Goal: Information Seeking & Learning: Learn about a topic

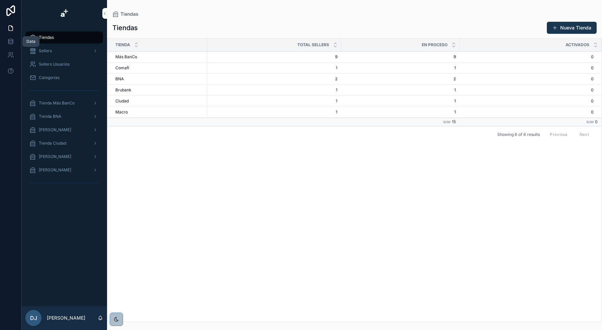
click at [13, 41] on icon at bounding box center [10, 41] width 7 height 7
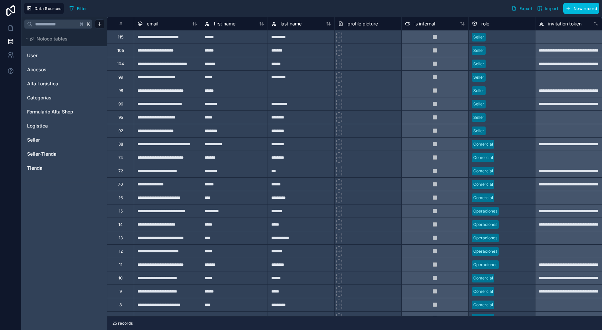
click at [31, 56] on span "User" at bounding box center [32, 55] width 10 height 7
click at [526, 8] on span "Export" at bounding box center [525, 8] width 13 height 5
click at [32, 142] on span "Seller" at bounding box center [33, 139] width 13 height 7
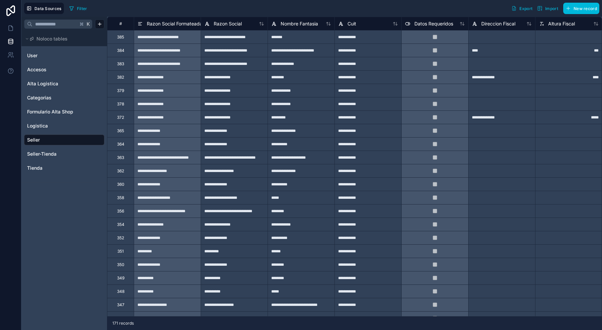
scroll to position [0, 5]
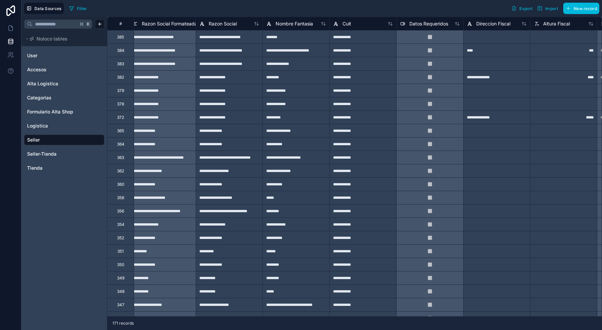
click at [31, 168] on span "Tienda" at bounding box center [34, 167] width 15 height 7
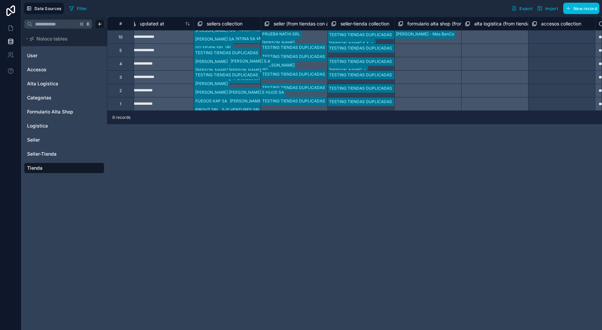
scroll to position [0, 1672]
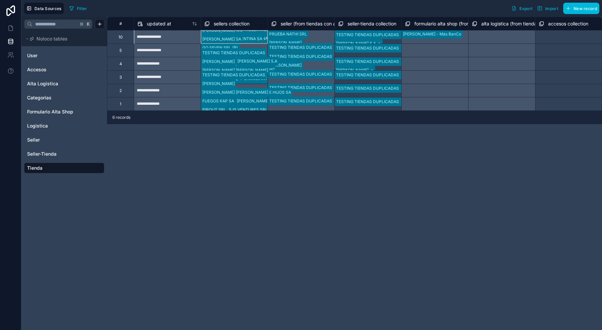
click at [246, 37] on div "[PERSON_NAME] DE ARGENTINA SAIC TESTING TIENDAS DUPLICADAS [PERSON_NAME] [PERSO…" at bounding box center [234, 36] width 67 height 13
click at [308, 35] on div "TESTING TIENDAS DUPLICADAS [PERSON_NAME] [PERSON_NAME] AVENIDA SA PRUEBA VIOLE …" at bounding box center [300, 36] width 67 height 13
click at [243, 37] on div "[PERSON_NAME] DE ARGENTINA SAIC TESTING TIENDAS DUPLICADAS [PERSON_NAME] [PERSO…" at bounding box center [234, 36] width 67 height 13
click at [220, 189] on div "**********" at bounding box center [354, 173] width 495 height 313
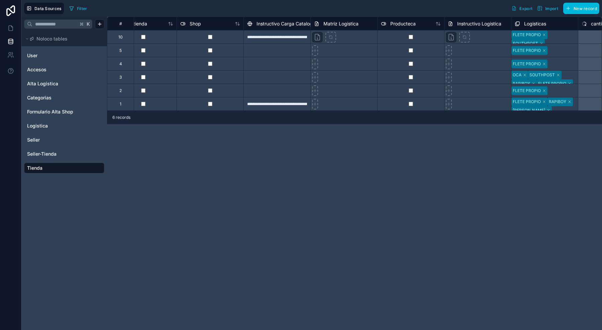
scroll to position [0, 759]
click at [44, 153] on span "Seller-Tienda" at bounding box center [41, 153] width 29 height 7
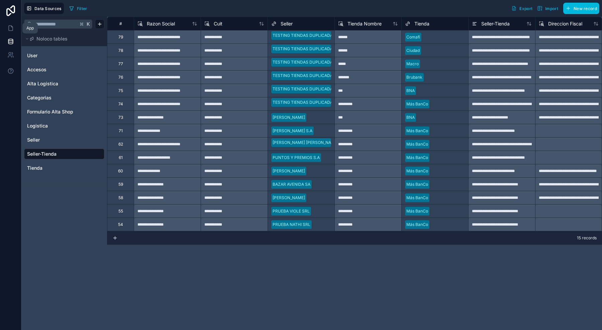
click at [8, 25] on icon at bounding box center [10, 28] width 7 height 7
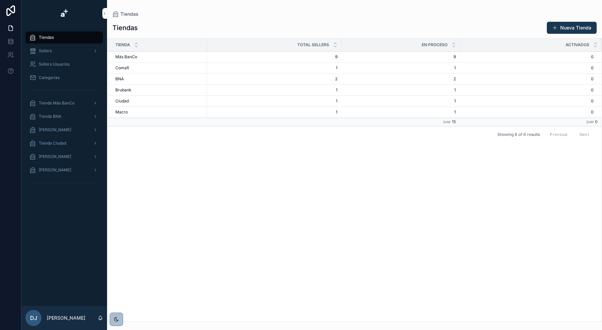
click at [49, 117] on span "Tienda BNA" at bounding box center [50, 116] width 22 height 5
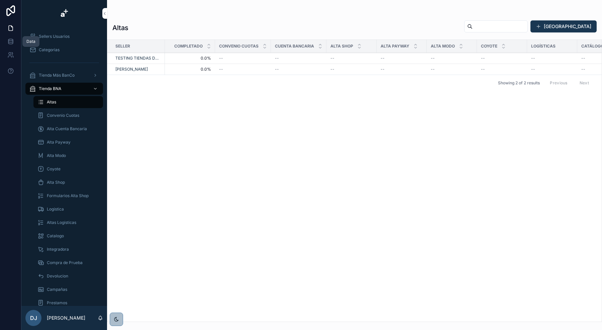
click at [10, 42] on icon at bounding box center [10, 41] width 4 height 3
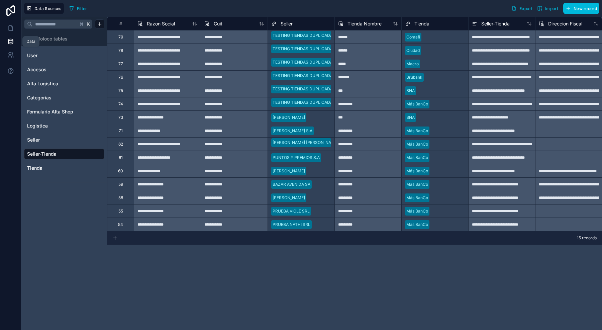
click at [14, 45] on link at bounding box center [10, 41] width 21 height 13
click at [34, 126] on span "Logistica" at bounding box center [37, 125] width 21 height 7
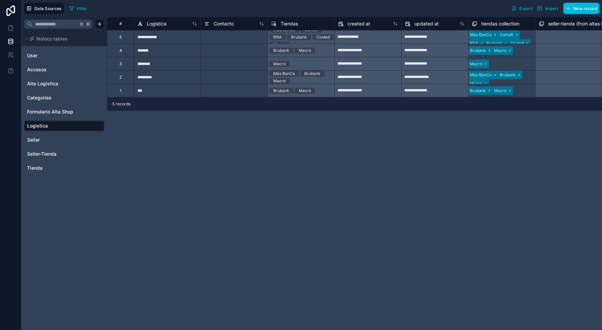
click at [33, 142] on span "Seller" at bounding box center [33, 139] width 13 height 7
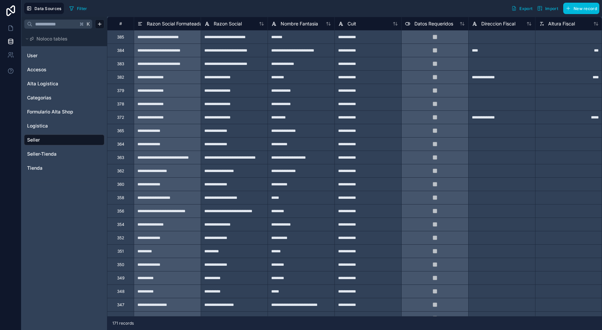
click at [38, 100] on span "Categorias" at bounding box center [39, 97] width 24 height 7
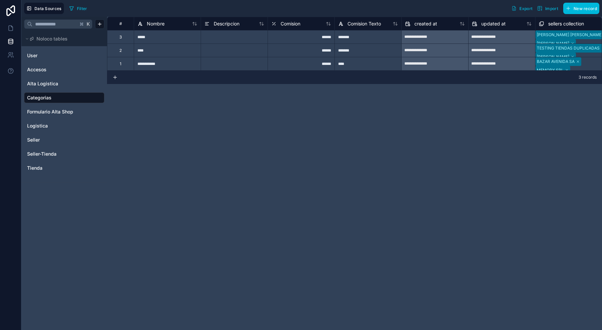
click at [231, 142] on div "**********" at bounding box center [354, 173] width 495 height 313
click at [38, 84] on span "Alta Logistica" at bounding box center [42, 83] width 31 height 7
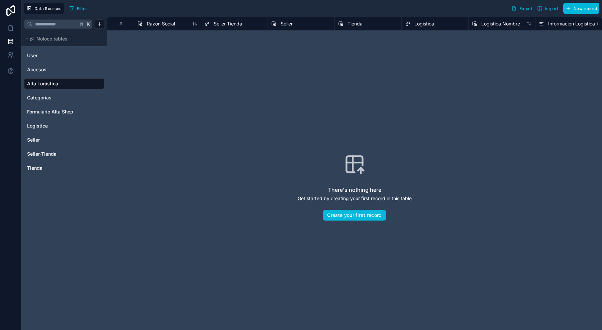
click at [44, 70] on span "Accesos" at bounding box center [36, 69] width 19 height 7
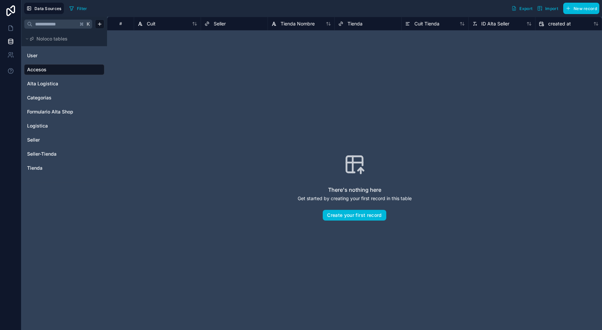
click at [32, 59] on div "User" at bounding box center [64, 55] width 80 height 11
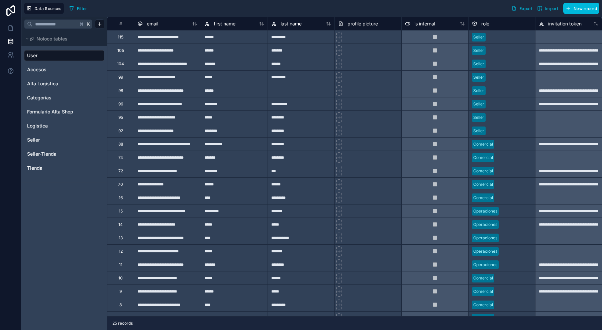
click at [32, 141] on span "Seller" at bounding box center [33, 139] width 13 height 7
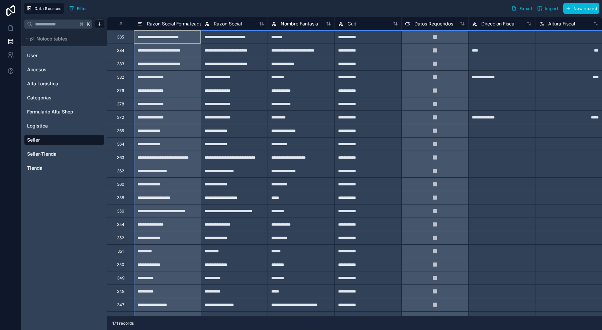
click at [116, 21] on div "#" at bounding box center [120, 23] width 27 height 13
click at [144, 14] on div "Data Sources Filter Export Import New record" at bounding box center [311, 8] width 580 height 17
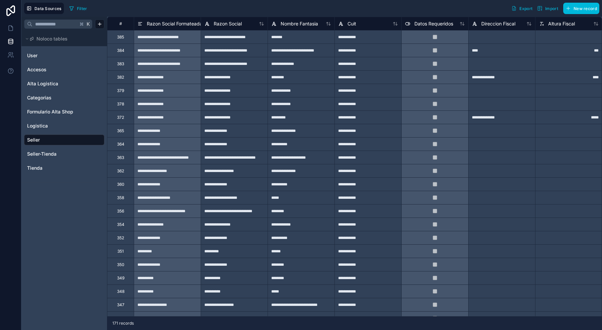
click at [520, 7] on span "Export" at bounding box center [525, 8] width 13 height 5
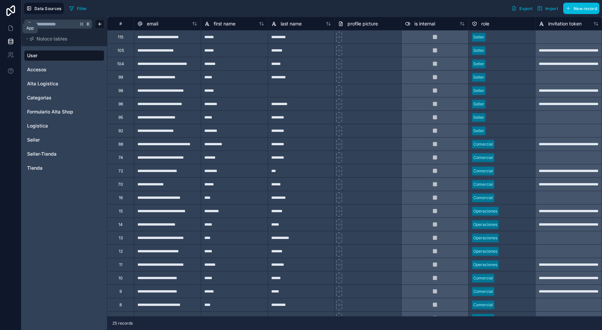
click at [11, 26] on icon at bounding box center [11, 28] width 4 height 5
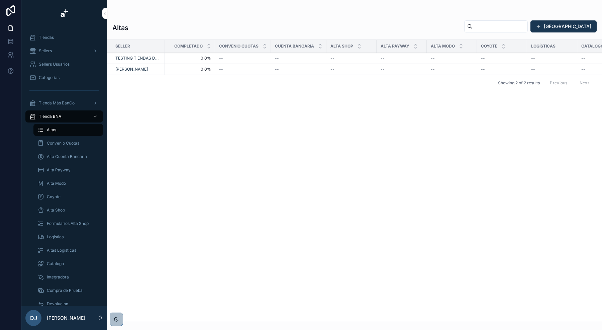
click at [46, 52] on span "Sellers" at bounding box center [45, 50] width 13 height 5
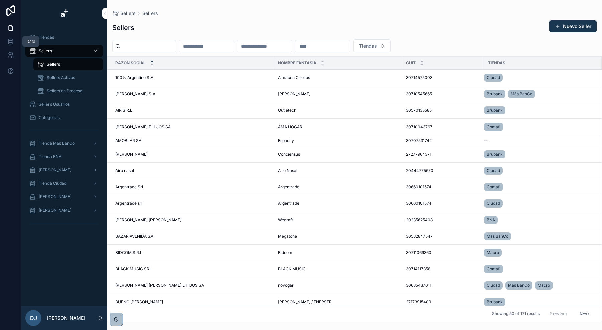
click at [14, 43] on link at bounding box center [10, 41] width 21 height 13
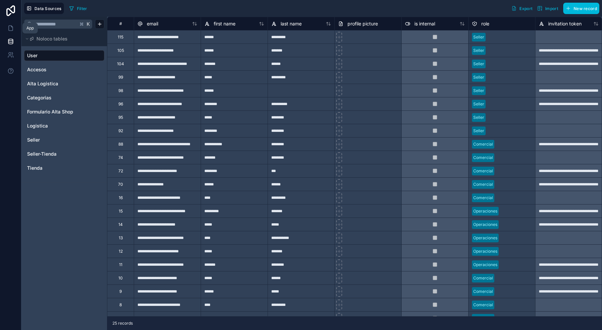
click at [6, 25] on link at bounding box center [10, 27] width 21 height 13
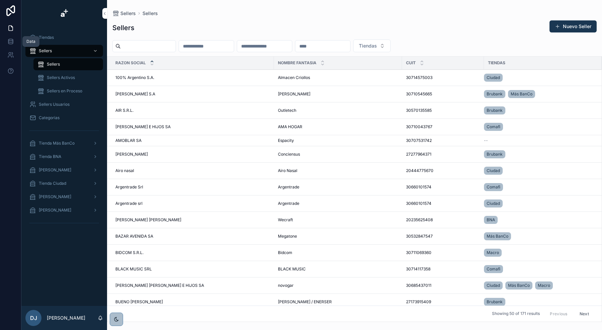
click at [11, 44] on icon at bounding box center [10, 42] width 4 height 3
click at [5, 38] on link at bounding box center [10, 41] width 21 height 13
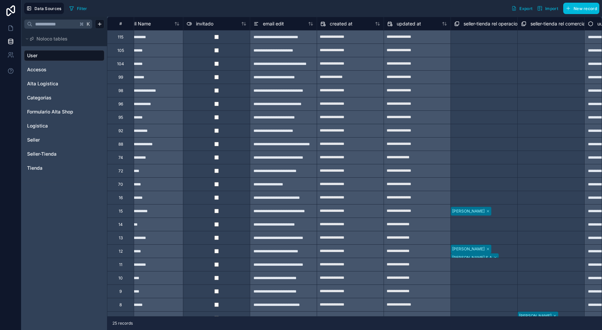
scroll to position [0, 1338]
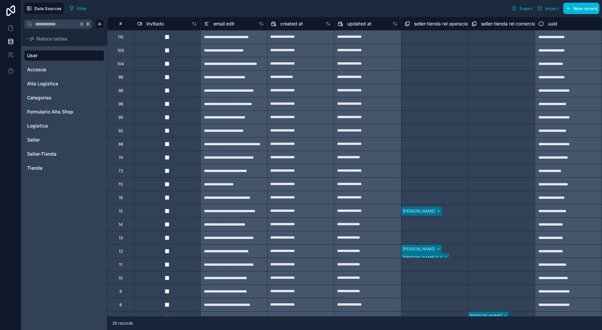
click at [551, 25] on span "uuid" at bounding box center [552, 23] width 9 height 7
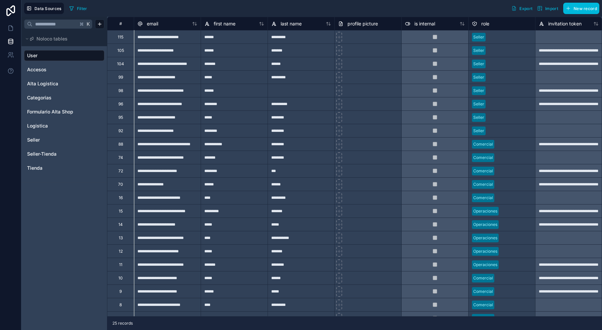
click at [114, 40] on div "115" at bounding box center [120, 36] width 27 height 13
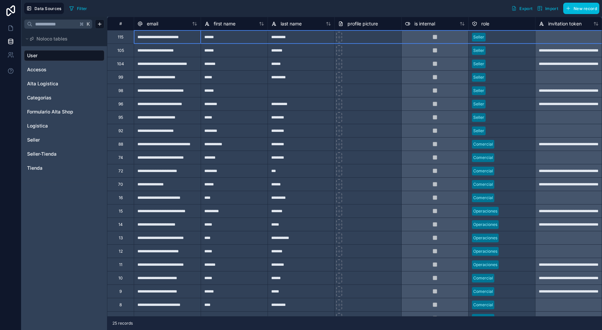
click at [120, 35] on div "115" at bounding box center [121, 36] width 6 height 5
click at [267, 11] on div "Filter Export Import New record" at bounding box center [333, 8] width 533 height 11
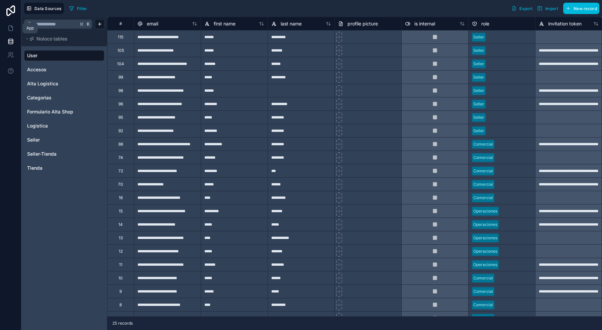
click at [12, 29] on icon at bounding box center [10, 28] width 7 height 7
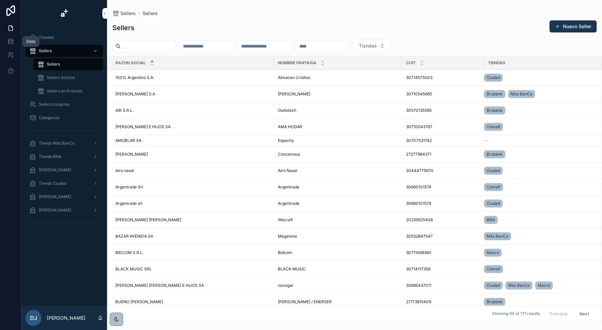
click at [13, 45] on link at bounding box center [10, 41] width 21 height 13
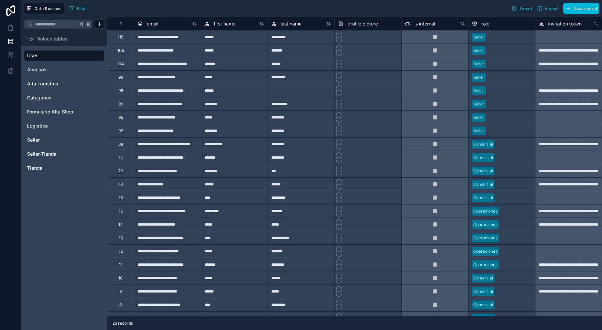
click at [37, 140] on span "Seller" at bounding box center [33, 139] width 13 height 7
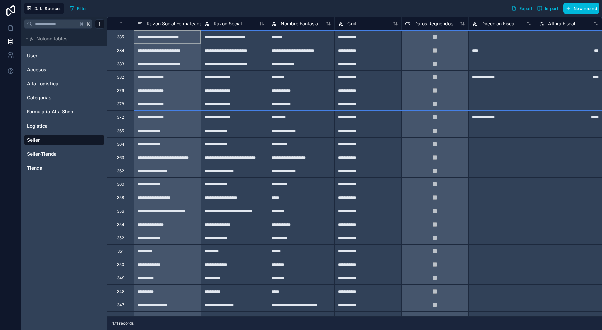
drag, startPoint x: 119, startPoint y: 37, endPoint x: 116, endPoint y: 108, distance: 70.9
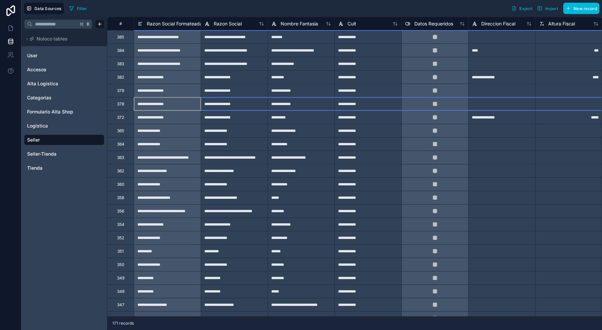
click at [120, 97] on div "378" at bounding box center [120, 103] width 27 height 13
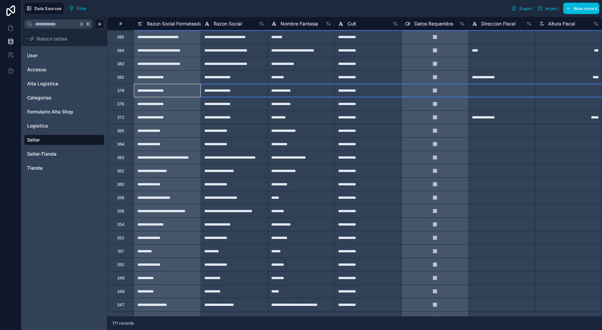
click at [119, 89] on div "379" at bounding box center [120, 90] width 7 height 5
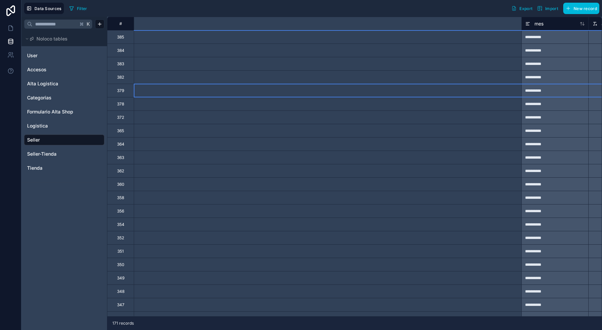
scroll to position [0, 2742]
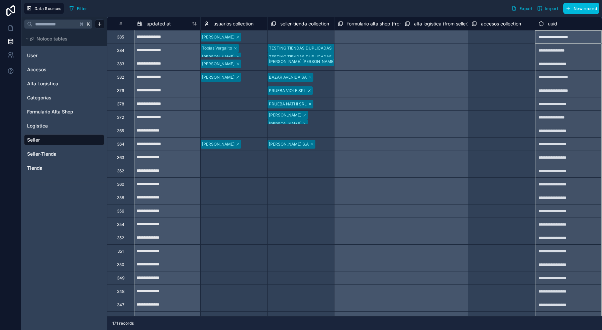
click at [547, 26] on div "uuid" at bounding box center [547, 24] width 19 height 8
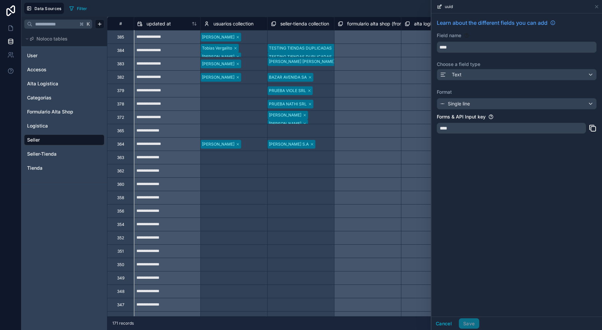
click at [547, 34] on div "Field name" at bounding box center [517, 35] width 160 height 7
click at [423, 64] on div "Select a alta logistica (from seller) collection" at bounding box center [434, 63] width 67 height 13
click at [423, 11] on div "Filter Export Import New record" at bounding box center [333, 8] width 533 height 11
click at [441, 324] on button "Cancel" at bounding box center [443, 323] width 25 height 11
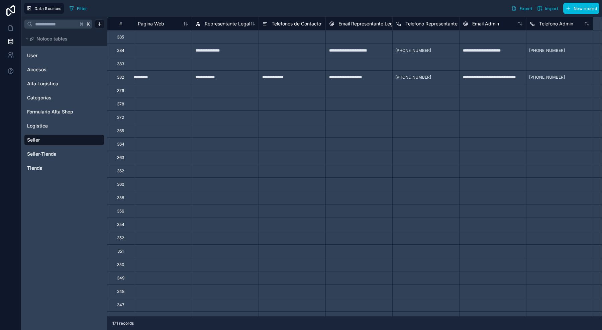
scroll to position [0, 513]
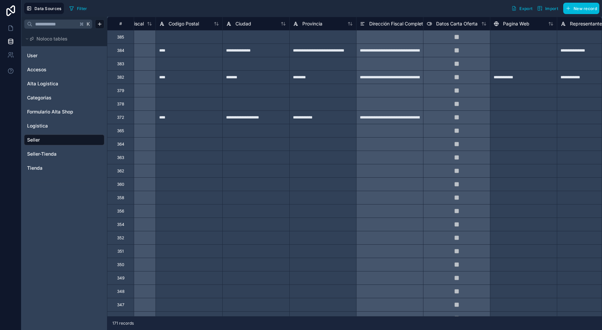
click at [35, 154] on span "Seller-Tienda" at bounding box center [41, 153] width 29 height 7
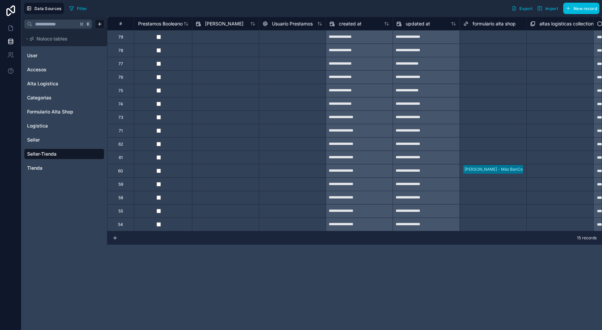
scroll to position [0, 9161]
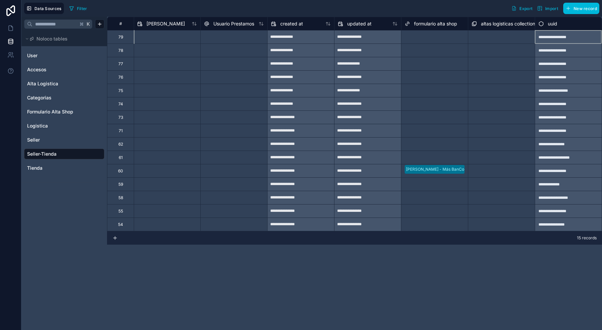
click at [557, 34] on div "**********" at bounding box center [568, 36] width 67 height 13
click at [553, 36] on div "**********" at bounding box center [568, 36] width 67 height 13
click at [550, 37] on div "**********" at bounding box center [568, 36] width 67 height 13
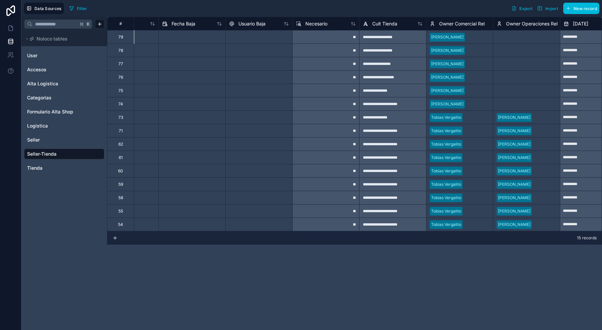
scroll to position [0, 8400]
click at [381, 21] on span "Cuit Tienda" at bounding box center [384, 23] width 25 height 7
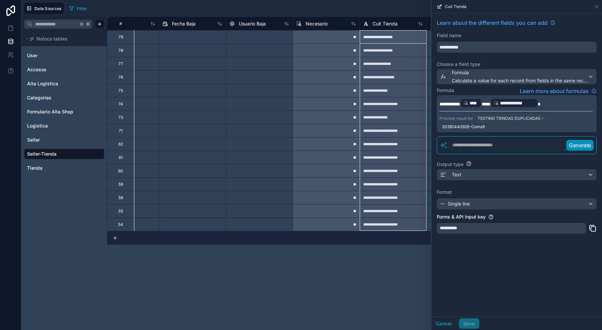
click at [369, 257] on div "**********" at bounding box center [354, 173] width 495 height 313
click at [598, 7] on icon at bounding box center [596, 6] width 5 height 5
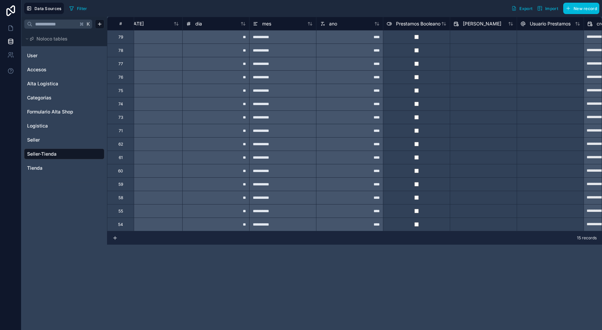
scroll to position [0, 9161]
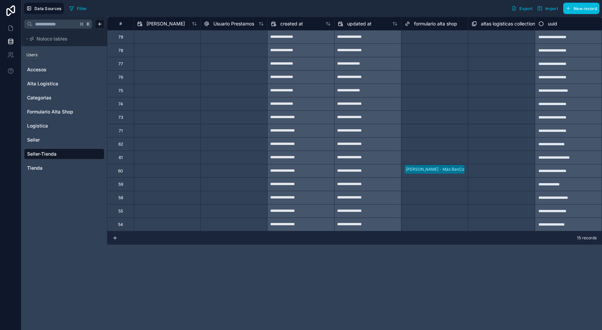
click at [14, 56] on icon at bounding box center [10, 54] width 7 height 7
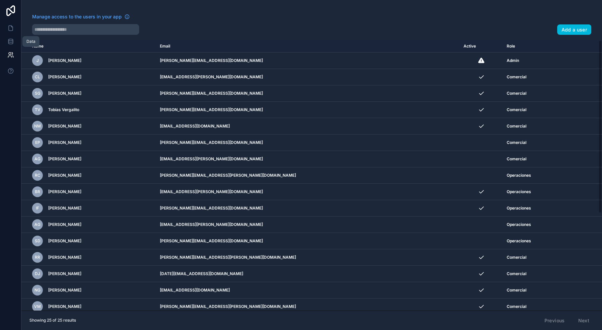
click at [11, 44] on icon at bounding box center [10, 42] width 4 height 3
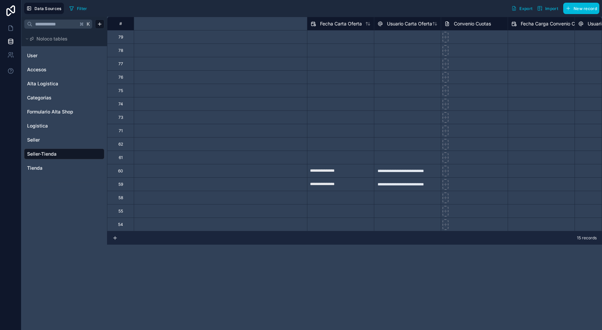
scroll to position [0, 1547]
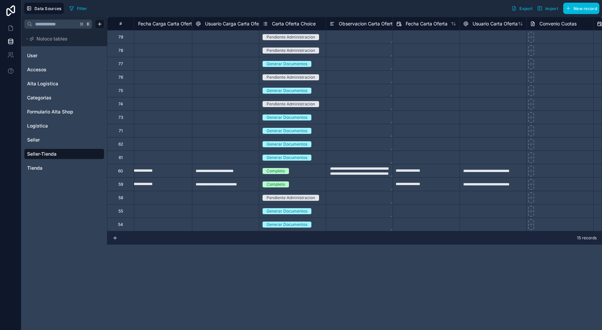
click at [296, 36] on div "Pendiente Administracion" at bounding box center [290, 37] width 48 height 6
click at [296, 36] on div "Pendiente Administracion" at bounding box center [288, 37] width 48 height 6
click at [301, 12] on div "Filter Export Import New record" at bounding box center [333, 8] width 533 height 11
click at [264, 266] on div "**********" at bounding box center [354, 173] width 495 height 313
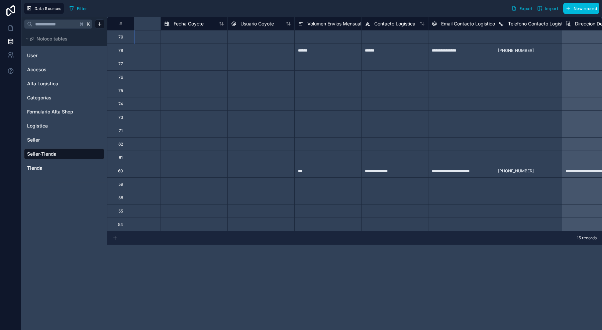
scroll to position [0, 3741]
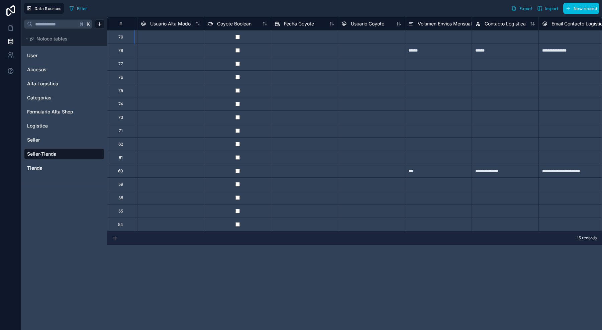
click at [31, 140] on span "Seller" at bounding box center [33, 139] width 13 height 7
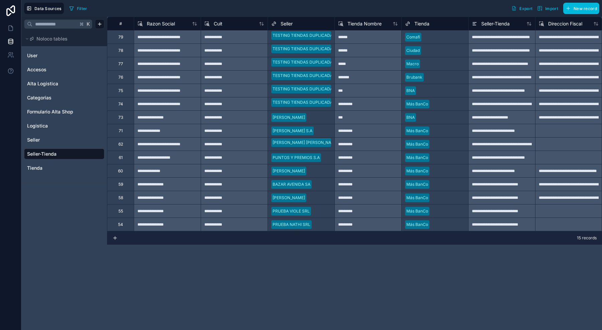
click at [32, 138] on span "Seller" at bounding box center [33, 139] width 13 height 7
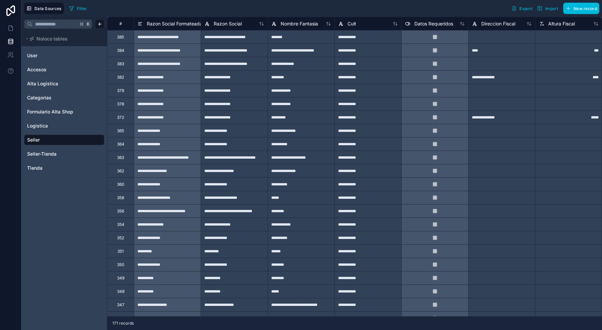
click at [40, 154] on span "Seller-Tienda" at bounding box center [41, 153] width 29 height 7
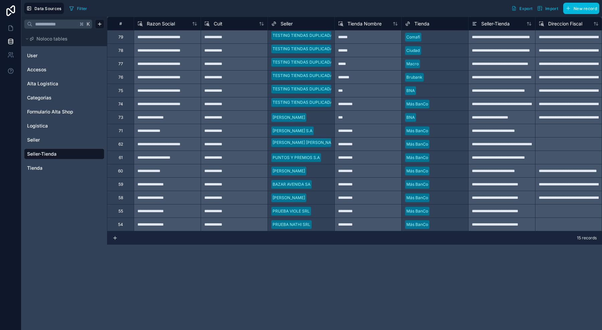
click at [35, 141] on span "Seller" at bounding box center [33, 139] width 13 height 7
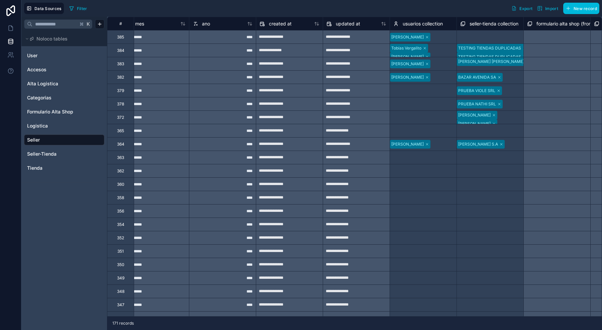
scroll to position [0, 2038]
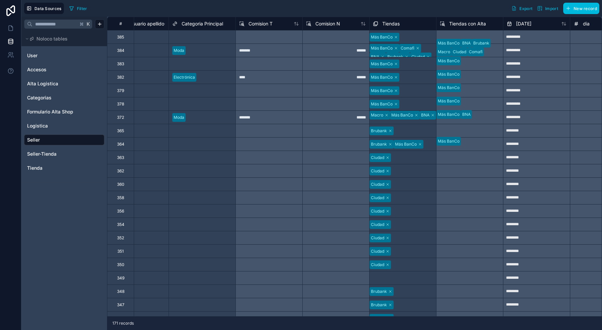
click at [35, 153] on span "Seller-Tienda" at bounding box center [41, 153] width 29 height 7
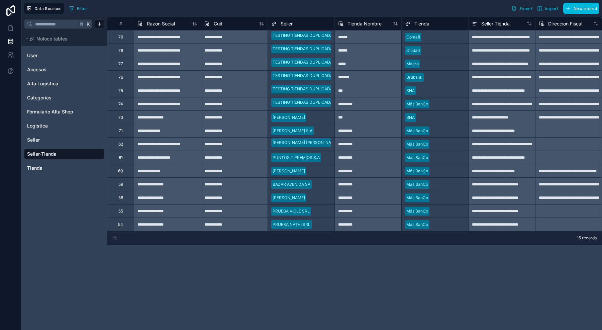
click at [34, 139] on span "Seller" at bounding box center [33, 139] width 13 height 7
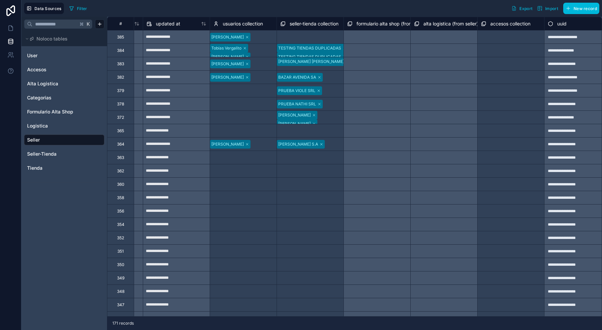
scroll to position [0, 2742]
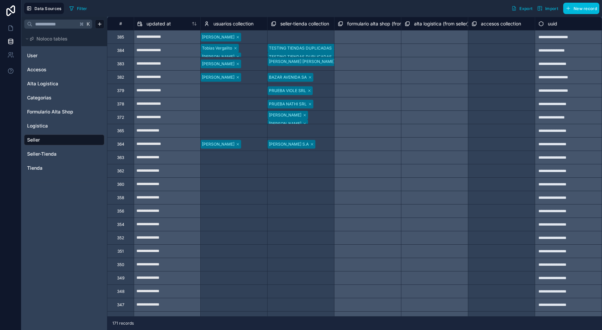
click at [32, 153] on span "Seller-Tienda" at bounding box center [41, 153] width 29 height 7
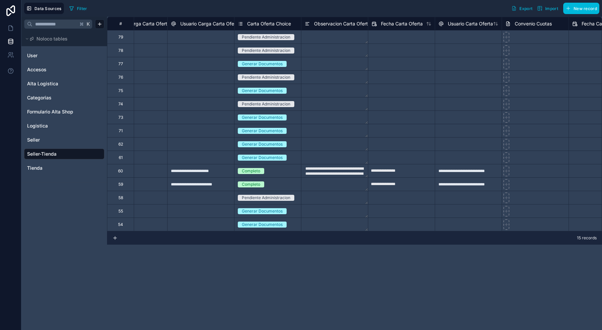
scroll to position [0, 1585]
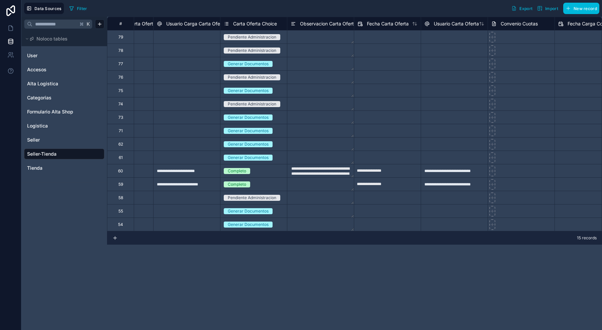
click at [257, 36] on div "Pendiente Administracion" at bounding box center [252, 37] width 48 height 6
click at [257, 36] on div "Pendiente Administracion" at bounding box center [249, 37] width 48 height 6
click at [272, 16] on div "Data Sources Filter Export Import New record" at bounding box center [311, 8] width 580 height 17
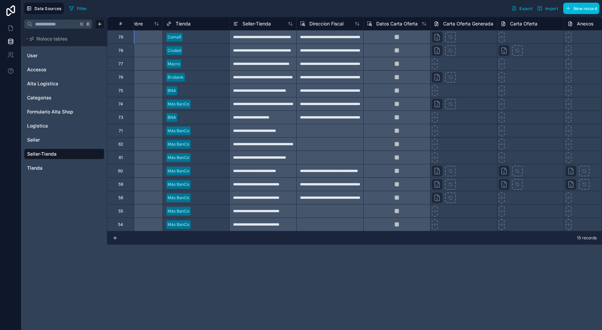
scroll to position [0, 0]
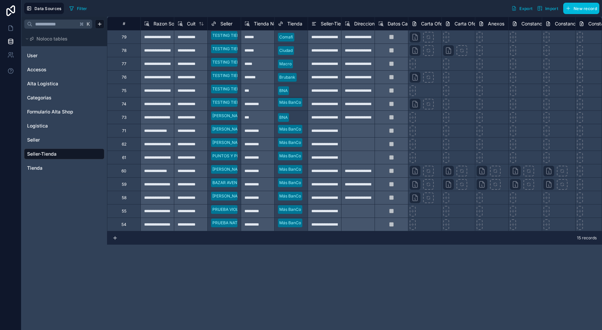
click at [38, 138] on span "Seller" at bounding box center [33, 139] width 13 height 7
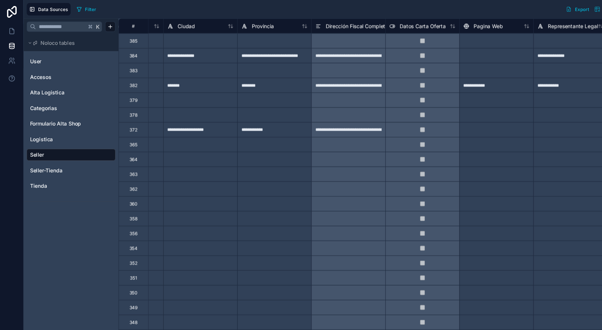
scroll to position [0, 589]
click at [28, 56] on span "User" at bounding box center [32, 55] width 10 height 7
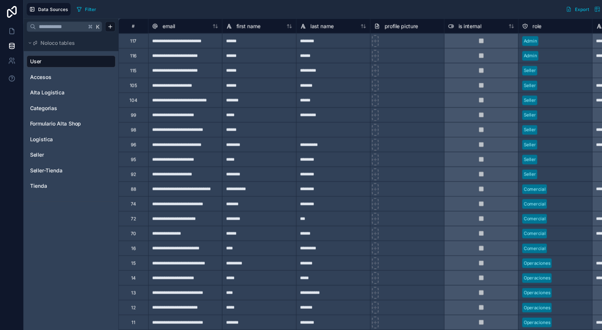
click at [8, 8] on icon at bounding box center [10, 10] width 13 height 11
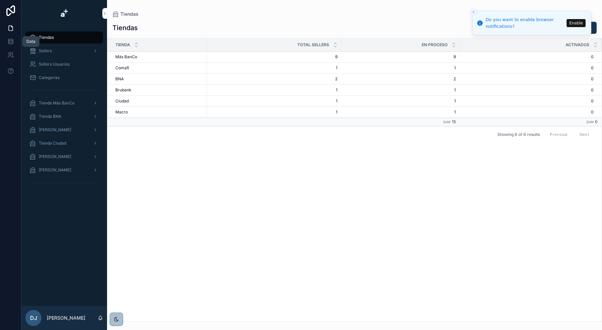
click at [9, 41] on icon at bounding box center [10, 41] width 7 height 7
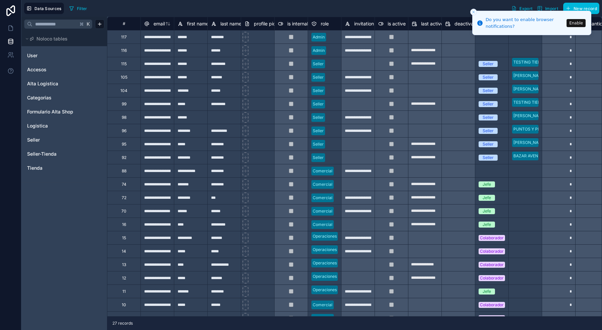
click at [472, 11] on icon "Close toast" at bounding box center [473, 12] width 4 height 4
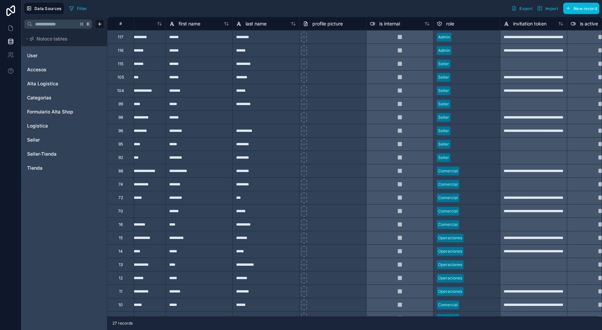
scroll to position [0, 44]
